Goal: Information Seeking & Learning: Check status

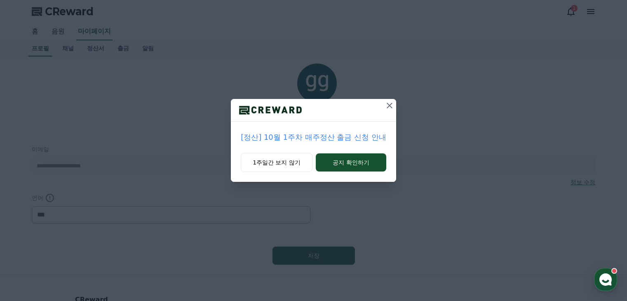
select select "**********"
click at [297, 166] on button "1주일간 보지 않기" at bounding box center [277, 162] width 72 height 19
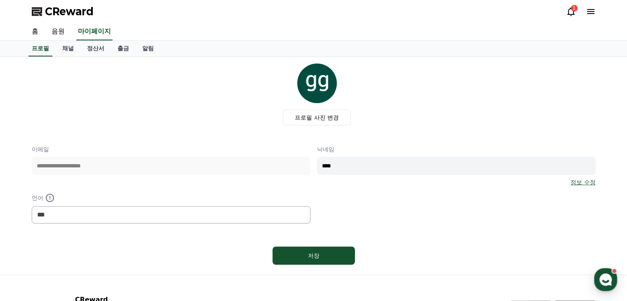
click at [67, 59] on div "**********" at bounding box center [313, 166] width 577 height 218
click at [70, 51] on link "채널" at bounding box center [68, 49] width 25 height 16
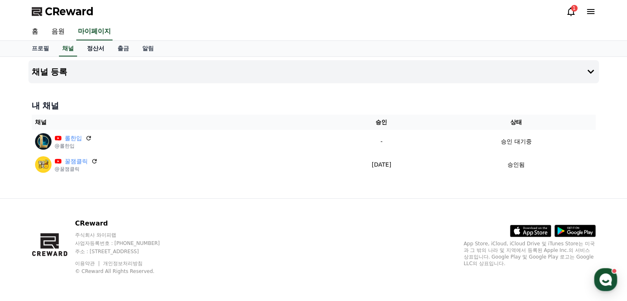
click at [91, 53] on link "정산서" at bounding box center [95, 49] width 30 height 16
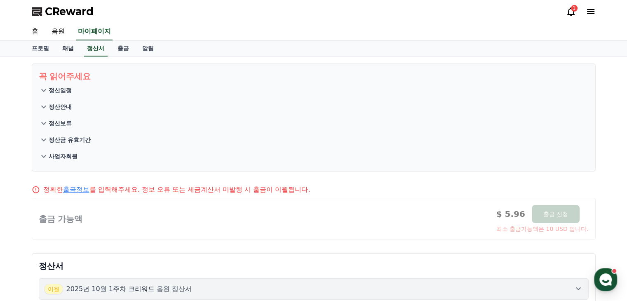
click at [77, 52] on link "채널" at bounding box center [68, 49] width 25 height 16
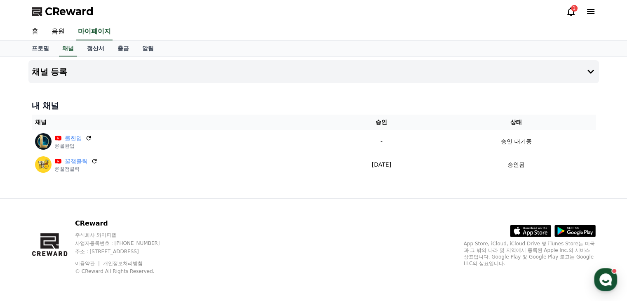
click at [61, 20] on div "CReward 1" at bounding box center [313, 11] width 577 height 23
click at [63, 16] on span "CReward" at bounding box center [69, 11] width 49 height 13
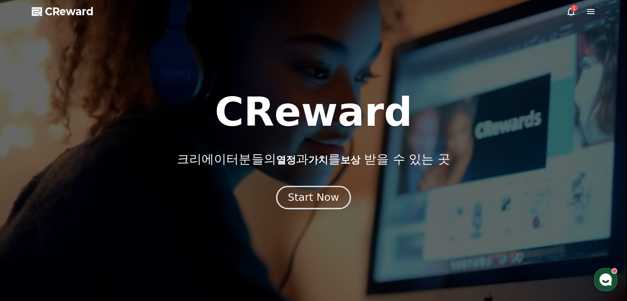
click at [344, 197] on button "Start Now" at bounding box center [313, 197] width 75 height 23
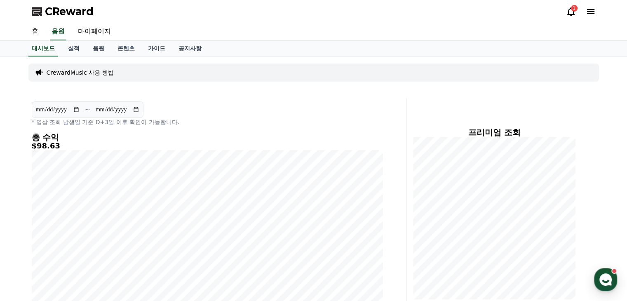
click at [574, 10] on div "1" at bounding box center [574, 8] width 7 height 7
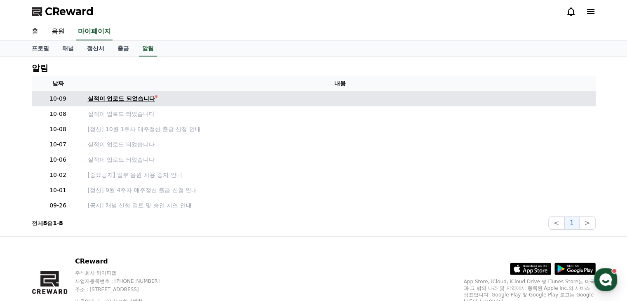
click at [98, 95] on div "실적이 업로드 되었습니다" at bounding box center [122, 98] width 68 height 9
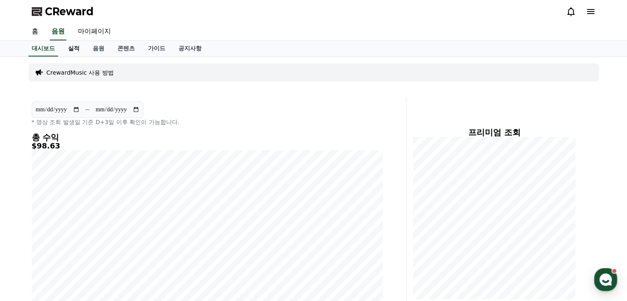
click at [77, 52] on link "실적" at bounding box center [73, 49] width 25 height 16
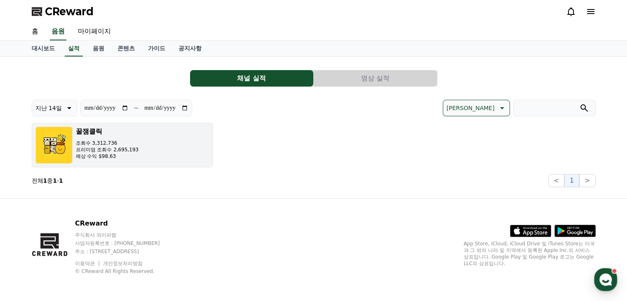
click at [180, 156] on button "꿀잼클릭 조회수 3,312,736 프리미엄 조회수 2,695,193 예상 수익 $98.63" at bounding box center [122, 145] width 181 height 44
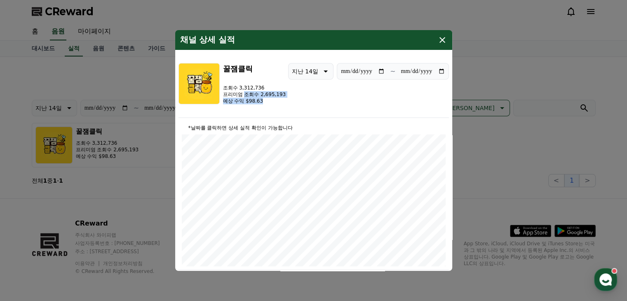
drag, startPoint x: 262, startPoint y: 103, endPoint x: 245, endPoint y: 94, distance: 19.5
click at [245, 94] on div "조회수 3,312,736 프리미엄 조회수 2,695,193 예상 수익 $98.63" at bounding box center [254, 94] width 63 height 20
click at [245, 94] on p "프리미엄 조회수 2,695,193" at bounding box center [254, 94] width 63 height 7
click at [439, 40] on icon "modal" at bounding box center [442, 40] width 10 height 10
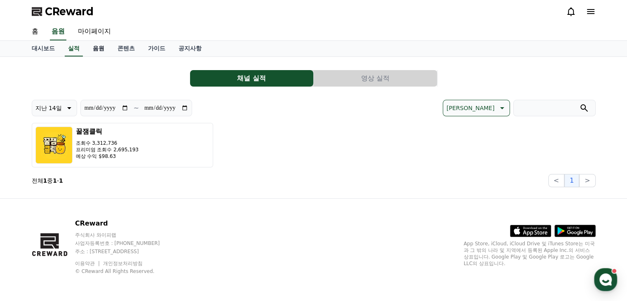
click at [97, 47] on link "음원" at bounding box center [98, 49] width 25 height 16
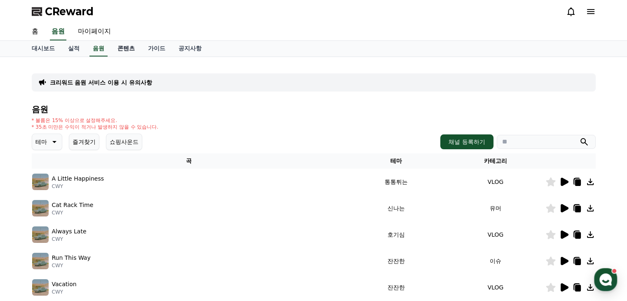
click at [121, 47] on link "콘텐츠" at bounding box center [126, 49] width 30 height 16
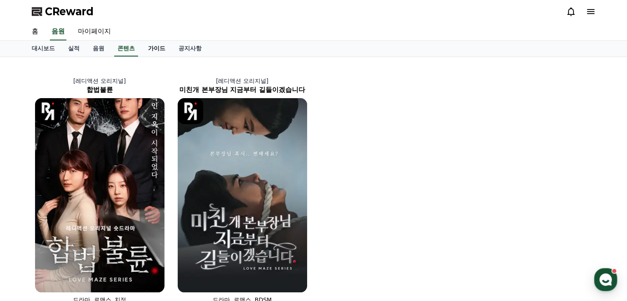
click at [160, 45] on link "가이드" at bounding box center [156, 49] width 30 height 16
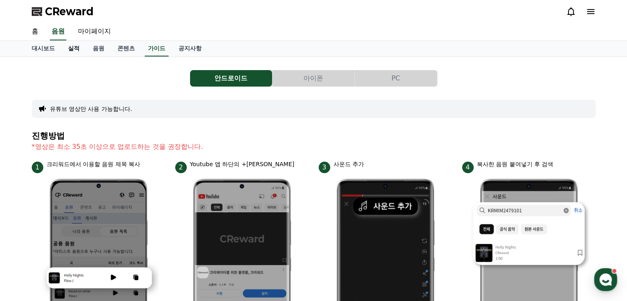
click at [77, 50] on link "실적" at bounding box center [73, 49] width 25 height 16
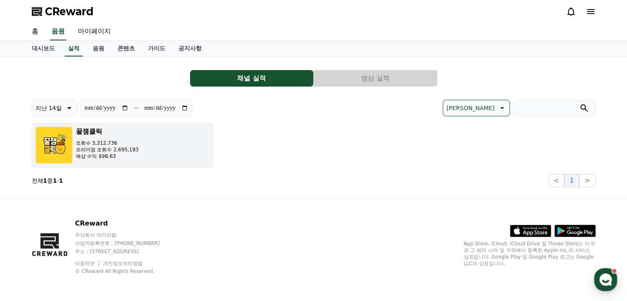
click at [158, 162] on button "꿀잼클릭 조회수 3,312,736 프리미엄 조회수 2,695,193 예상 수익 $98.63" at bounding box center [122, 145] width 181 height 44
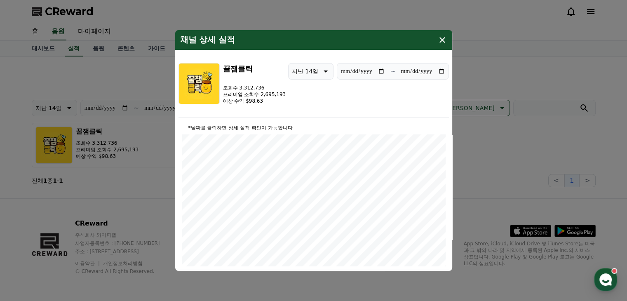
click at [442, 39] on icon "modal" at bounding box center [442, 40] width 6 height 6
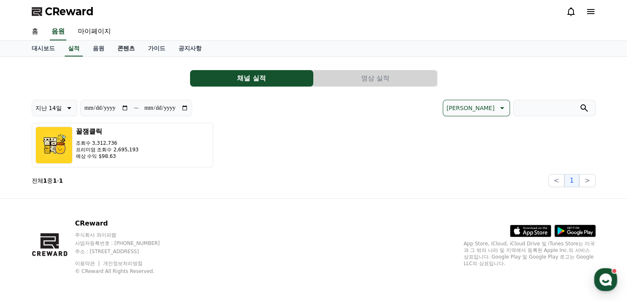
click at [127, 43] on link "콘텐츠" at bounding box center [126, 49] width 30 height 16
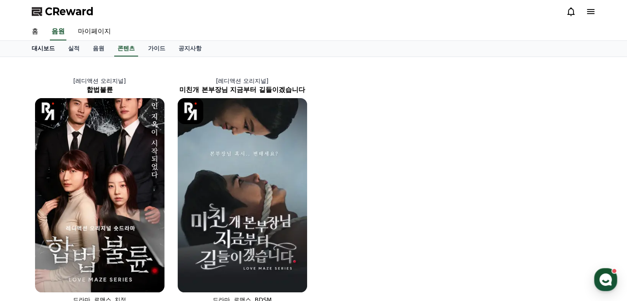
click at [30, 52] on link "대시보드" at bounding box center [43, 49] width 36 height 16
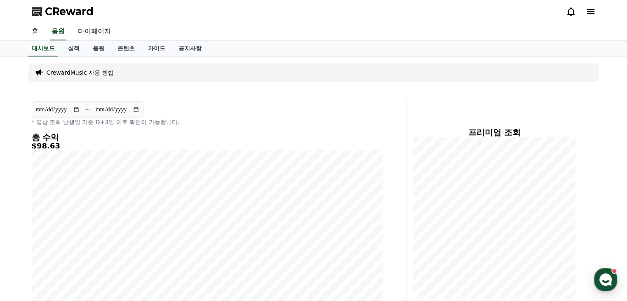
click at [83, 35] on link "마이페이지" at bounding box center [94, 31] width 46 height 17
select select "**********"
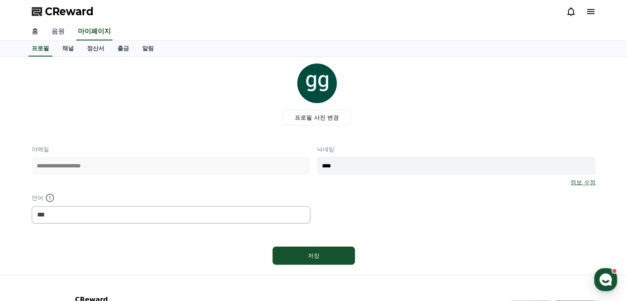
click at [59, 32] on link "음원" at bounding box center [58, 31] width 26 height 17
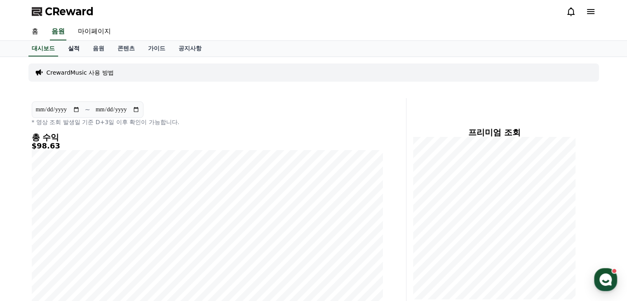
click at [75, 47] on link "실적" at bounding box center [73, 49] width 25 height 16
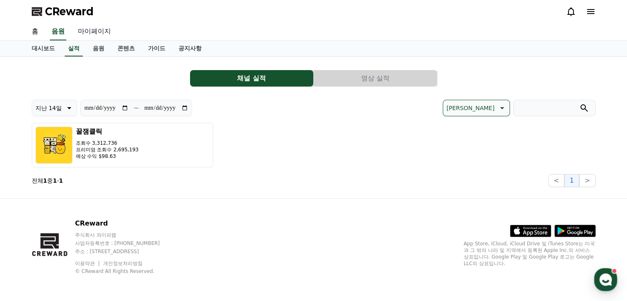
click at [88, 29] on link "마이페이지" at bounding box center [94, 31] width 46 height 17
select select "**********"
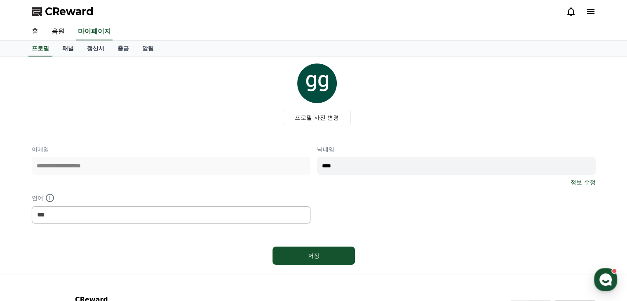
click at [73, 49] on link "채널" at bounding box center [68, 49] width 25 height 16
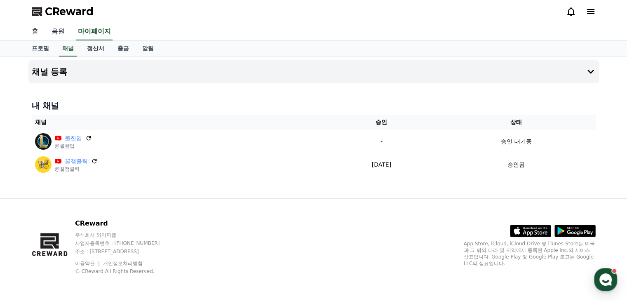
click at [68, 38] on link "음원" at bounding box center [58, 31] width 26 height 17
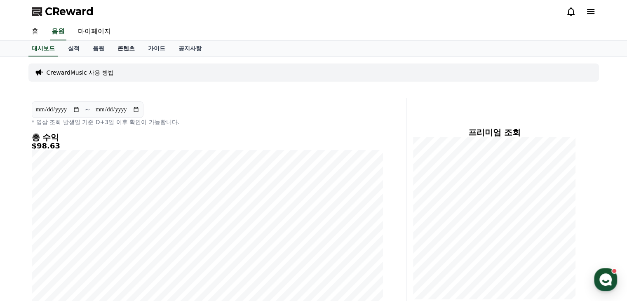
click at [133, 49] on link "콘텐츠" at bounding box center [126, 49] width 30 height 16
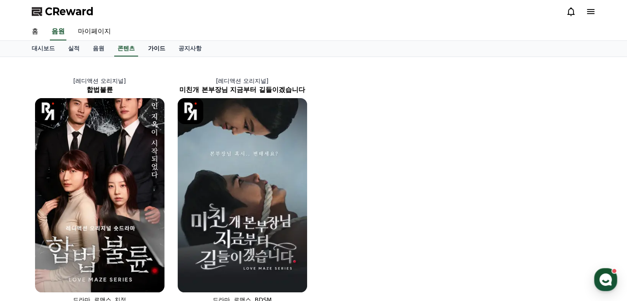
click at [155, 47] on link "가이드" at bounding box center [156, 49] width 30 height 16
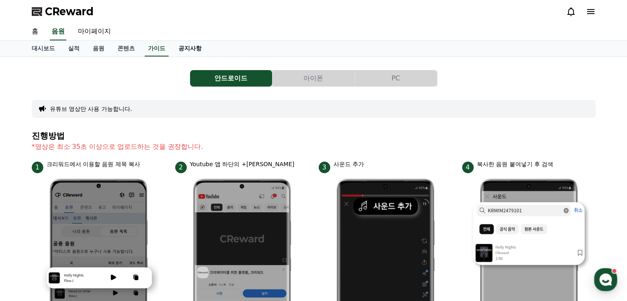
click at [179, 48] on link "공지사항" at bounding box center [190, 49] width 36 height 16
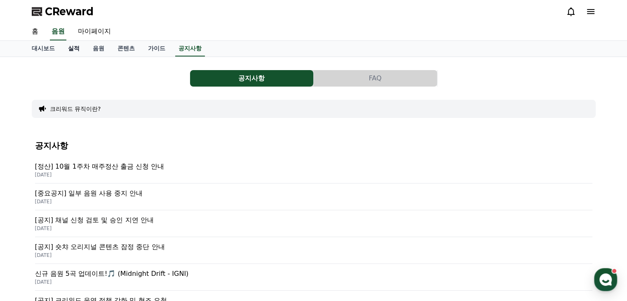
click at [68, 48] on link "실적" at bounding box center [73, 49] width 25 height 16
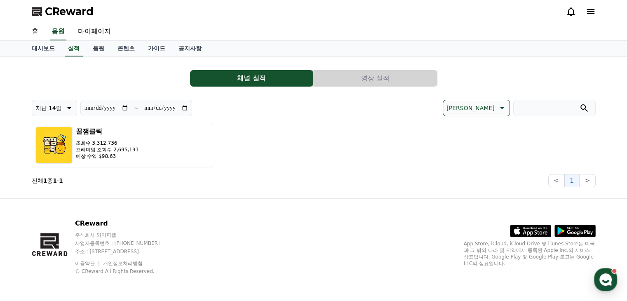
click at [353, 73] on button "영상 실적" at bounding box center [375, 78] width 123 height 16
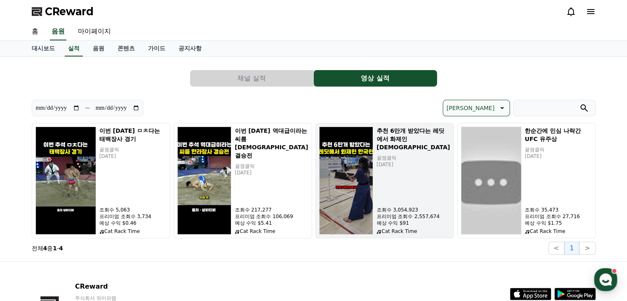
click at [361, 183] on img "button" at bounding box center [346, 180] width 54 height 108
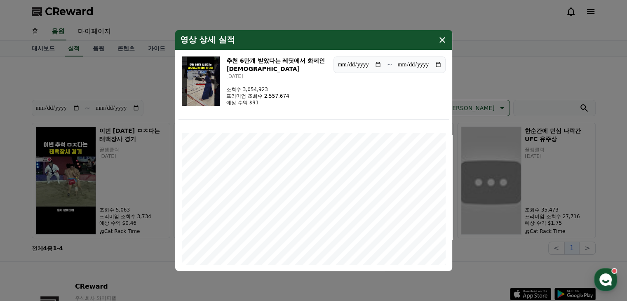
click at [421, 63] on input "**********" at bounding box center [419, 64] width 44 height 9
click at [426, 83] on div "**********" at bounding box center [313, 86] width 270 height 66
drag, startPoint x: 269, startPoint y: 104, endPoint x: 263, endPoint y: 104, distance: 5.8
click at [263, 104] on p "예상 수익 $91" at bounding box center [257, 102] width 63 height 7
click at [271, 103] on p "예상 수익 $91" at bounding box center [257, 102] width 63 height 7
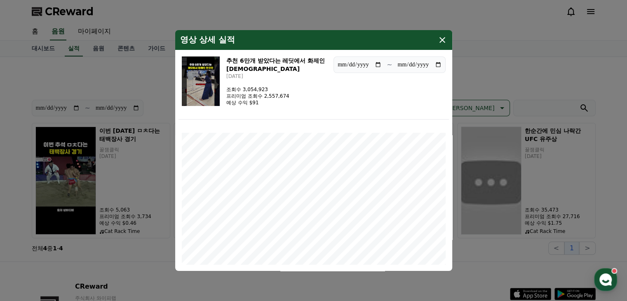
drag, startPoint x: 270, startPoint y: 105, endPoint x: 262, endPoint y: 105, distance: 7.8
click at [262, 105] on p "예상 수익 $91" at bounding box center [257, 102] width 63 height 7
click at [265, 107] on div "**********" at bounding box center [313, 86] width 270 height 66
click at [264, 103] on p "예상 수익 $91" at bounding box center [257, 102] width 63 height 7
click at [265, 103] on p "예상 수익 $91" at bounding box center [257, 102] width 63 height 7
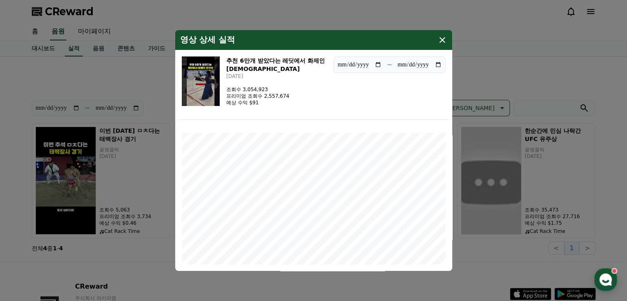
drag, startPoint x: 268, startPoint y: 103, endPoint x: 261, endPoint y: 103, distance: 7.0
click at [261, 103] on p "예상 수익 $91" at bounding box center [257, 102] width 63 height 7
drag, startPoint x: 440, startPoint y: 40, endPoint x: 458, endPoint y: 30, distance: 20.1
click at [441, 40] on icon "modal" at bounding box center [442, 40] width 10 height 10
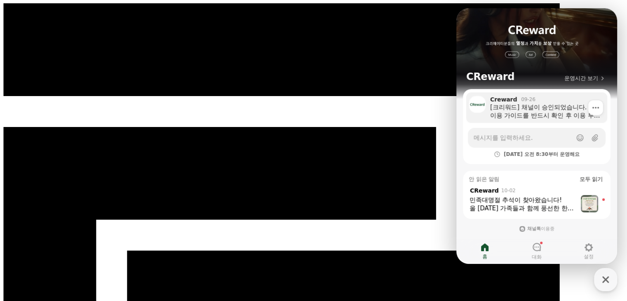
click at [553, 113] on div "[크리워드] 채널이 승인되었습니다. 이용 가이드를 반드시 확인 후 이용 부탁드립니다 :) 크리워드 이용 가이드 https://creward.n…" at bounding box center [545, 111] width 111 height 16
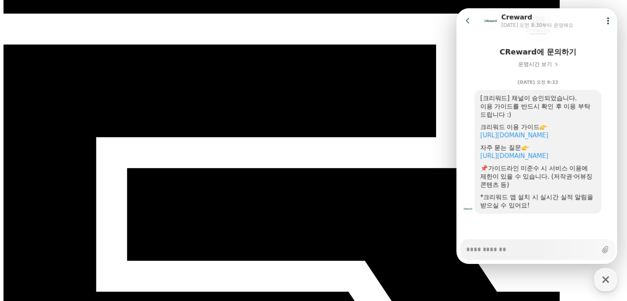
scroll to position [124, 0]
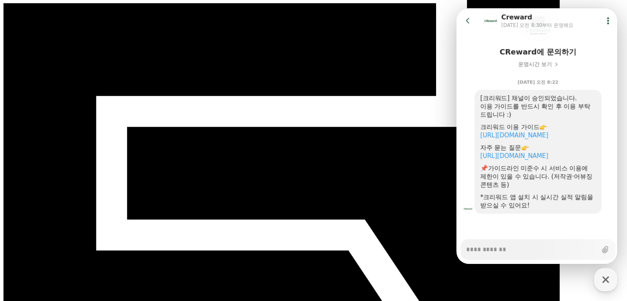
click at [571, 83] on div "9월 26일 오전 8:22" at bounding box center [537, 81] width 163 height 16
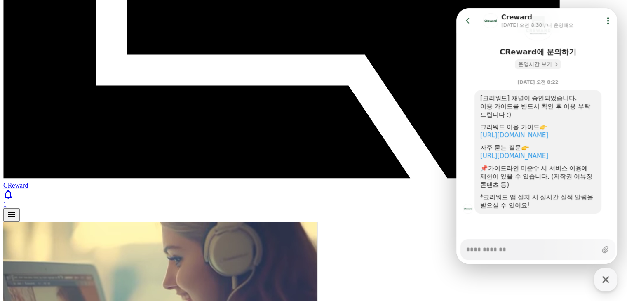
click at [539, 65] on span "운영시간 보기" at bounding box center [535, 64] width 34 height 7
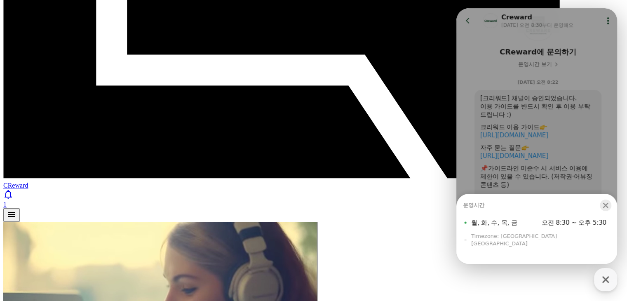
click at [603, 208] on icon "button" at bounding box center [605, 205] width 5 height 5
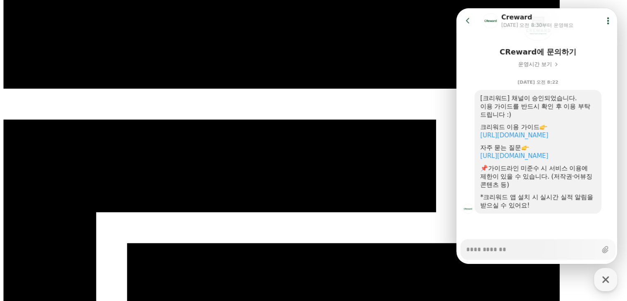
scroll to position [0, 0]
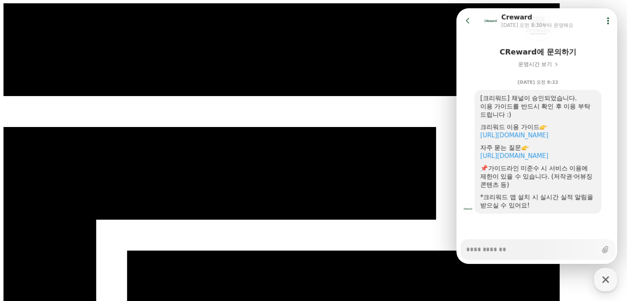
type textarea "*"
drag, startPoint x: 82, startPoint y: 15, endPoint x: 105, endPoint y: 22, distance: 23.7
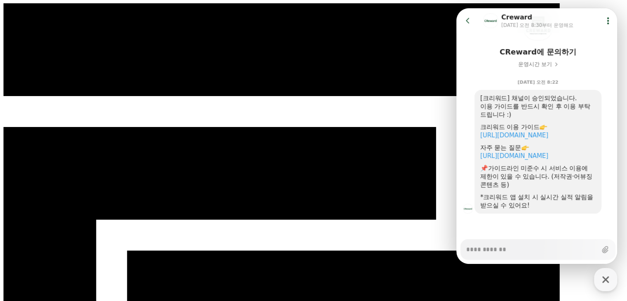
scroll to position [63, 0]
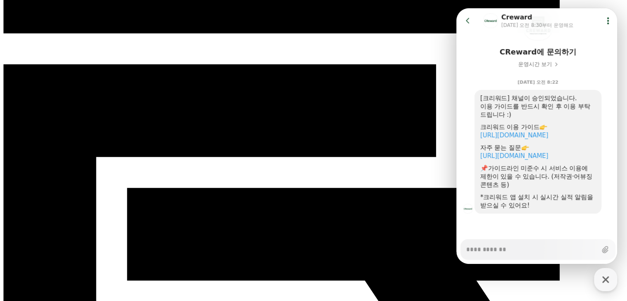
click at [473, 19] on button "Go to previous page" at bounding box center [471, 20] width 22 height 16
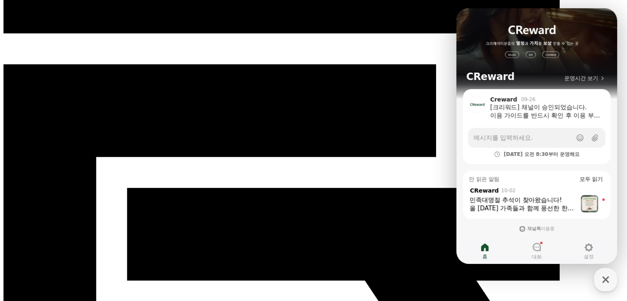
drag, startPoint x: 544, startPoint y: 252, endPoint x: 547, endPoint y: 244, distance: 8.2
click at [544, 252] on link "대화" at bounding box center [536, 251] width 52 height 21
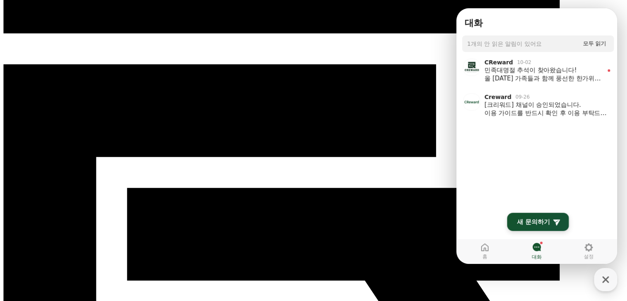
click at [528, 221] on span "새 문의하기" at bounding box center [533, 222] width 33 height 8
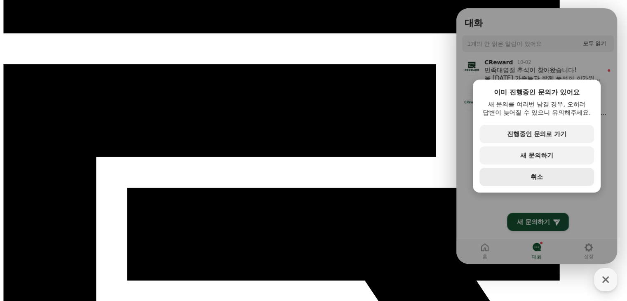
click at [546, 171] on button "secondary Button 취소" at bounding box center [536, 177] width 115 height 18
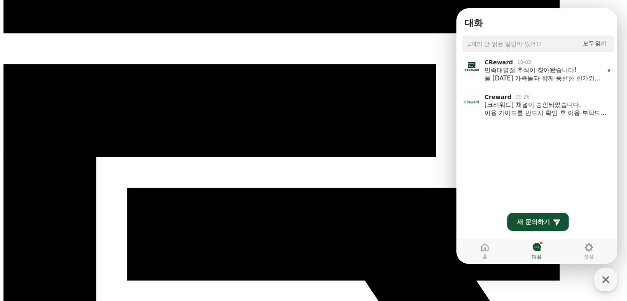
click at [601, 20] on h1 "대화" at bounding box center [537, 23] width 155 height 16
click at [600, 19] on h1 "대화" at bounding box center [537, 23] width 155 height 16
click at [613, 283] on div "button" at bounding box center [605, 279] width 23 height 23
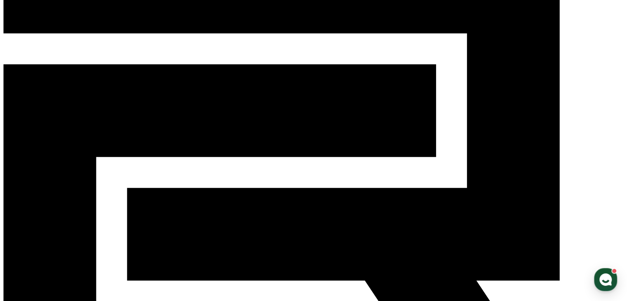
scroll to position [0, 0]
